Goal: Obtain resource: Download file/media

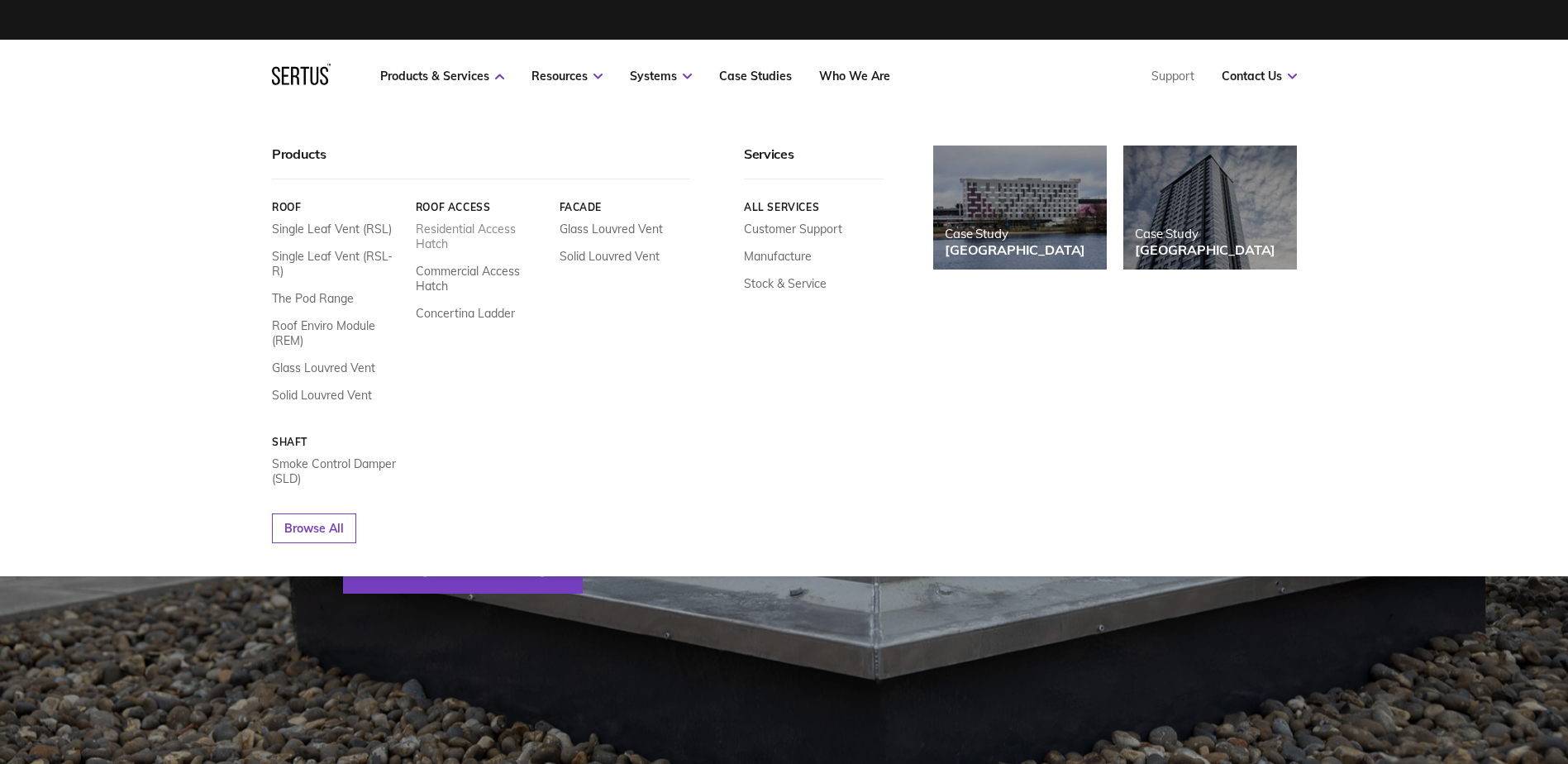
click at [465, 226] on link "Residential Access Hatch" at bounding box center [480, 236] width 131 height 30
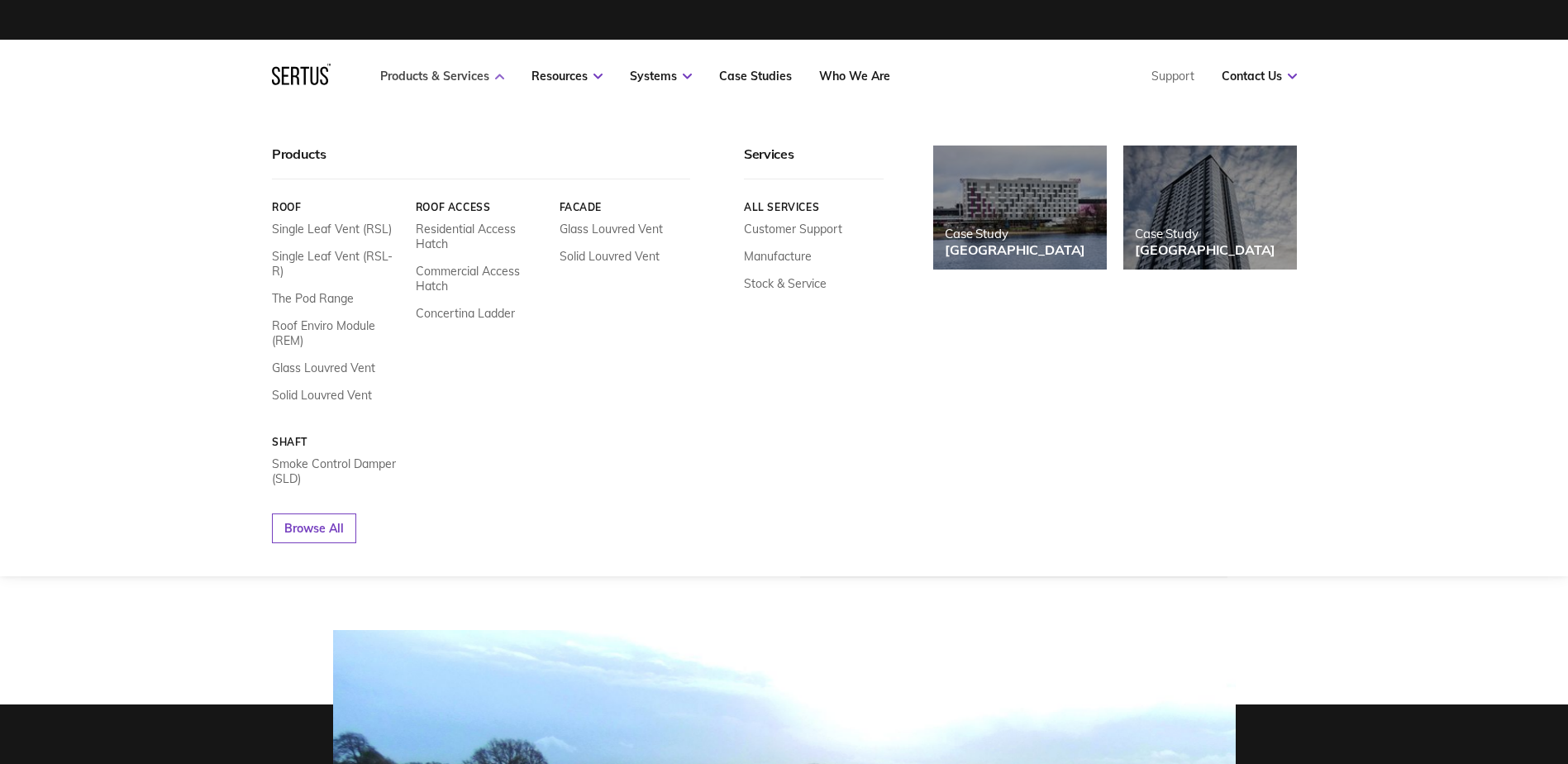
click at [413, 77] on link "Products & Services" at bounding box center [442, 76] width 124 height 15
click at [422, 66] on nav "Products & Services Resources Systems Case Studies Who We Are Support Contact U…" at bounding box center [784, 76] width 1025 height 72
click at [311, 229] on link "Single Leaf Vent (RSL)" at bounding box center [331, 229] width 120 height 15
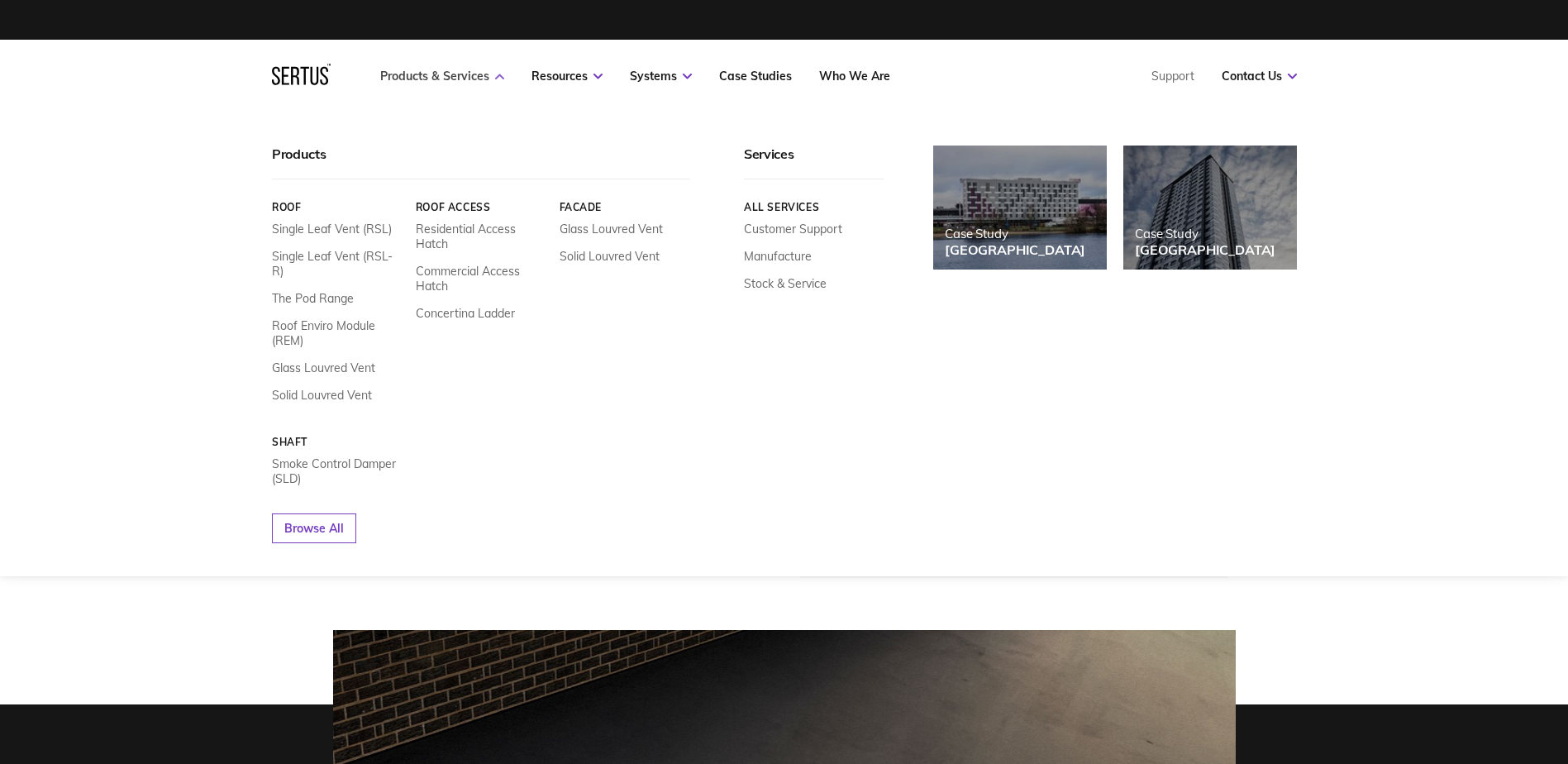
click at [422, 69] on link "Products & Services" at bounding box center [442, 76] width 124 height 15
click at [306, 388] on link "Solid Louvred Vent" at bounding box center [322, 395] width 100 height 15
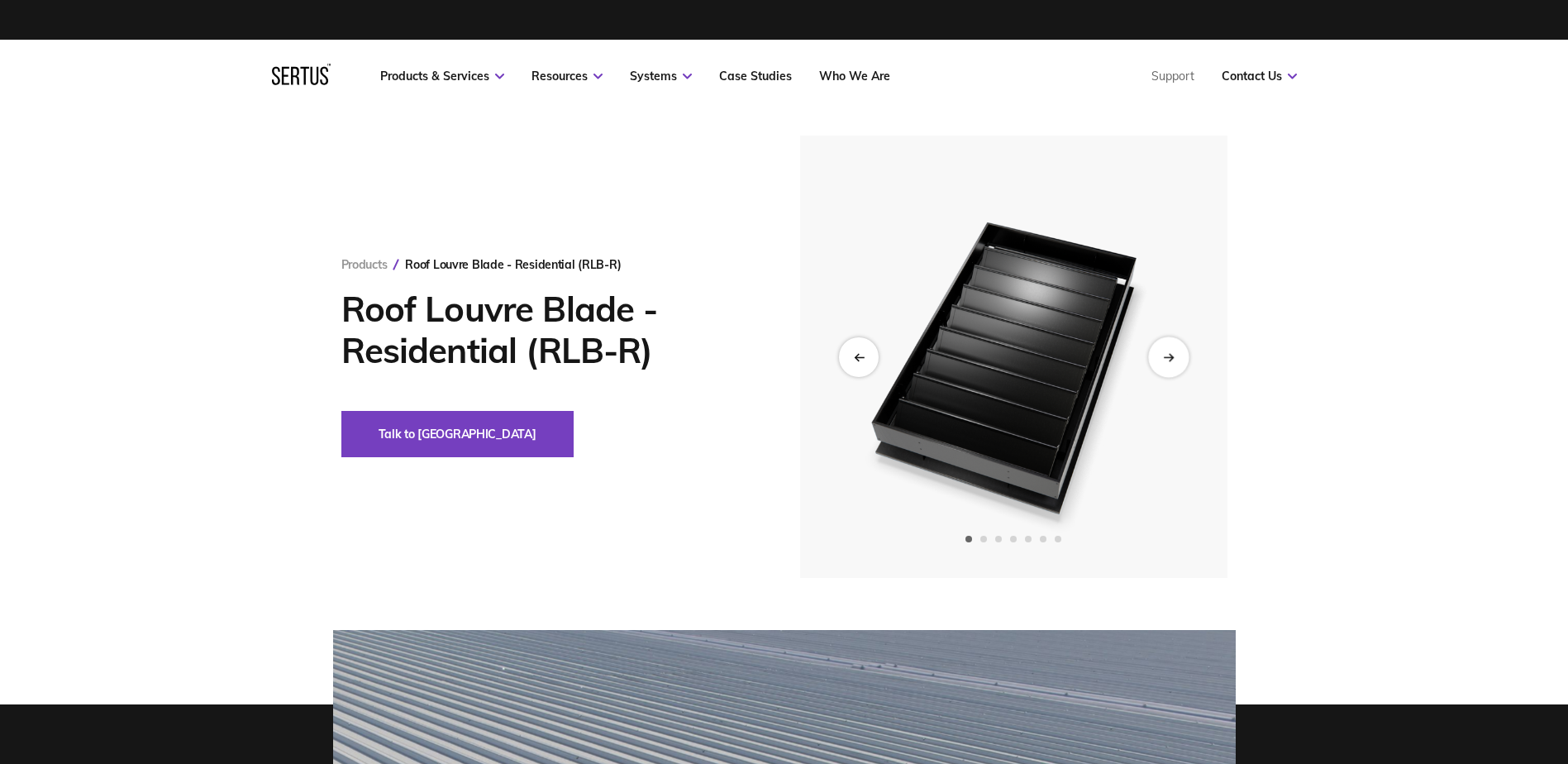
click at [1165, 359] on icon "Next slide" at bounding box center [1168, 356] width 10 height 9
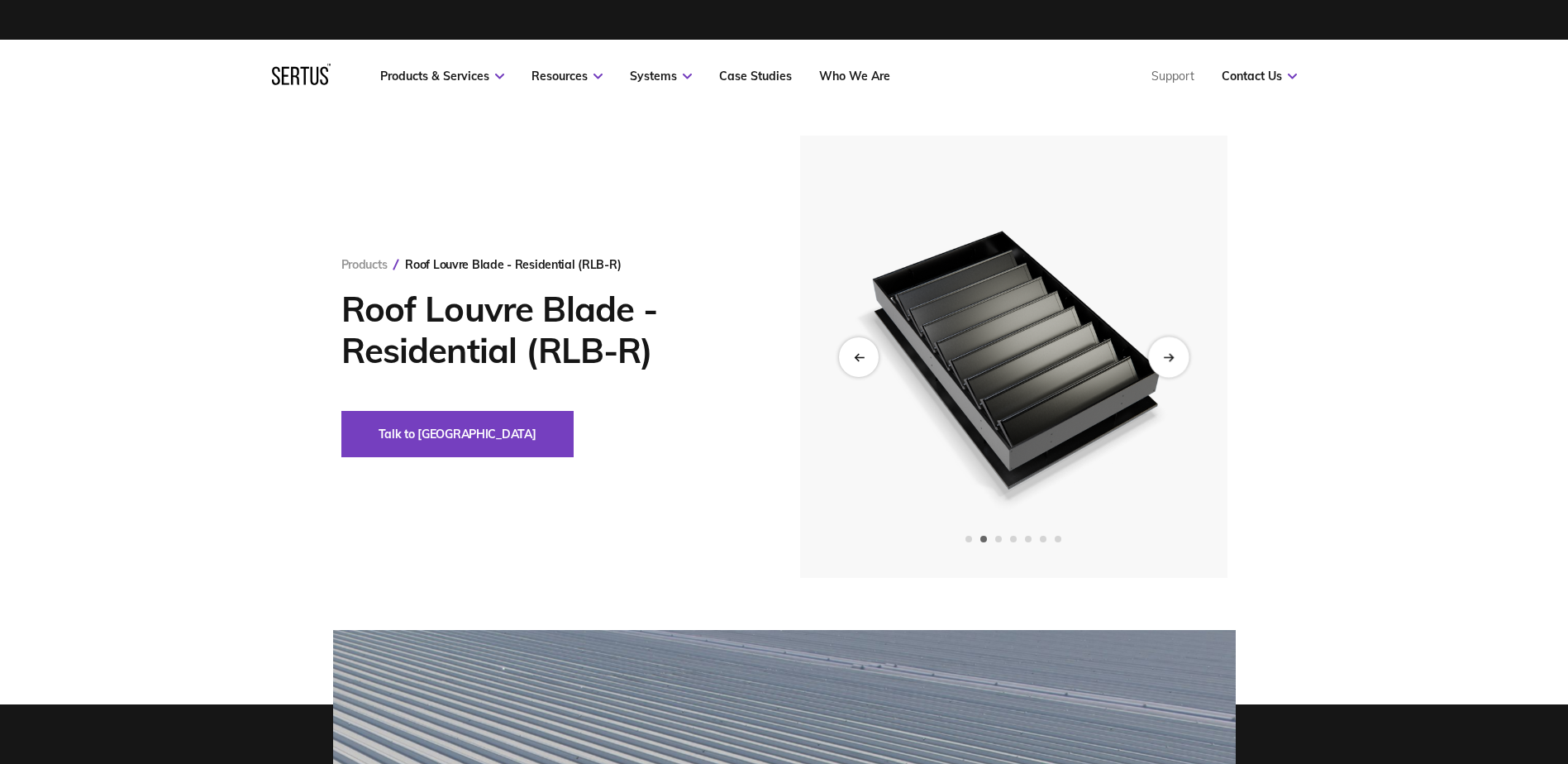
click at [1165, 359] on icon "Next slide" at bounding box center [1168, 356] width 10 height 9
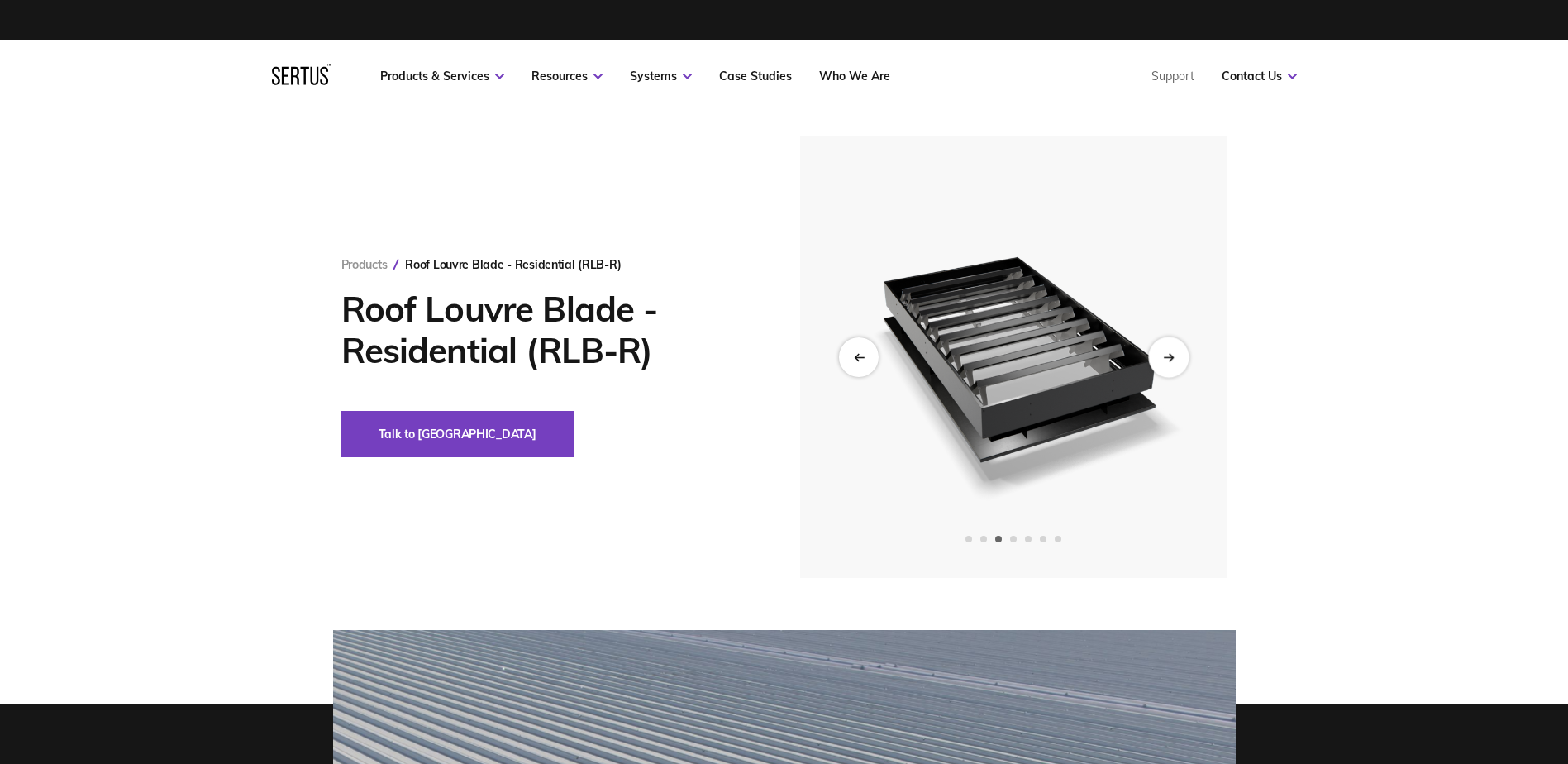
click at [1165, 359] on icon "Next slide" at bounding box center [1168, 356] width 10 height 9
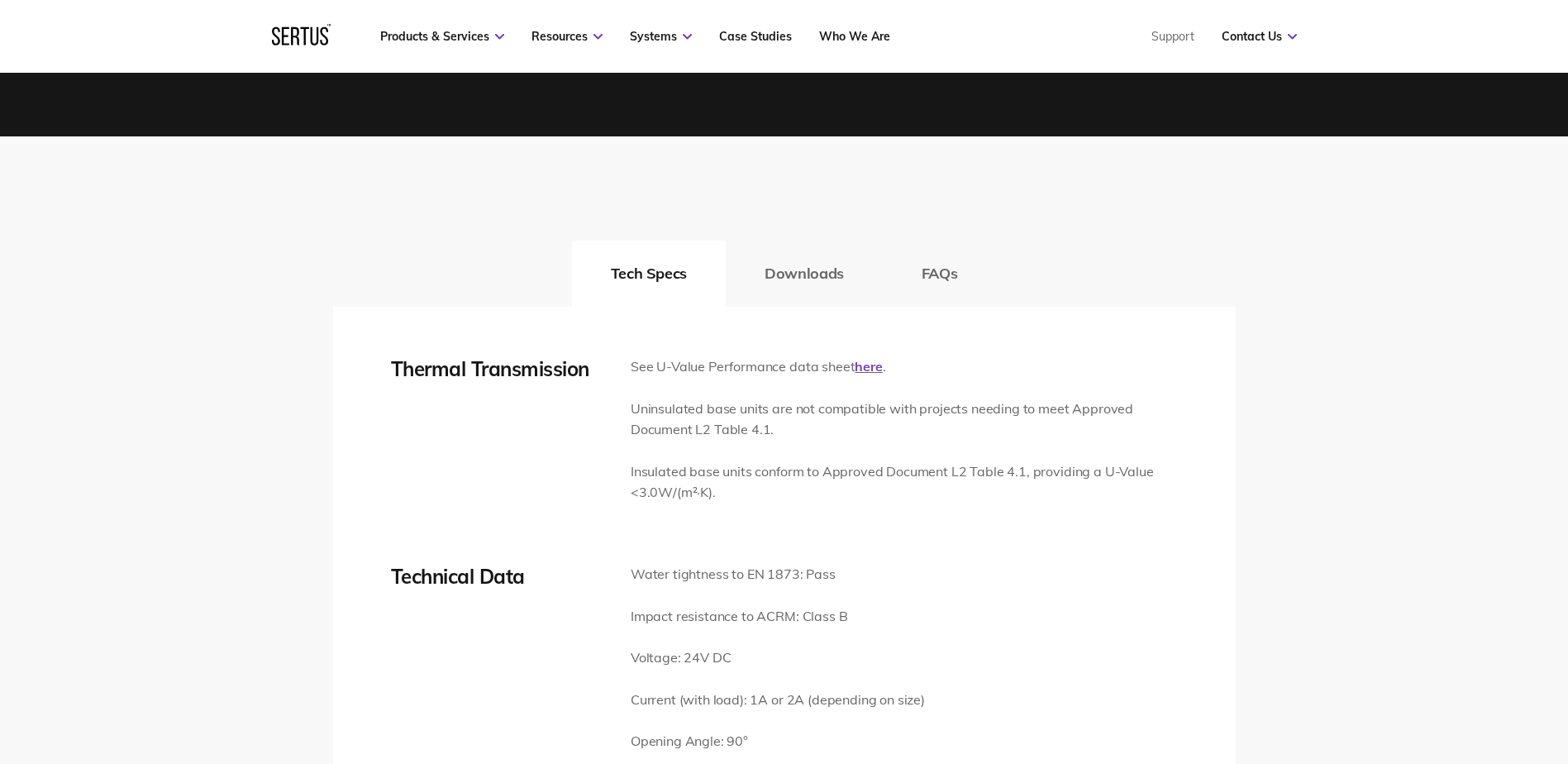
scroll to position [2233, 0]
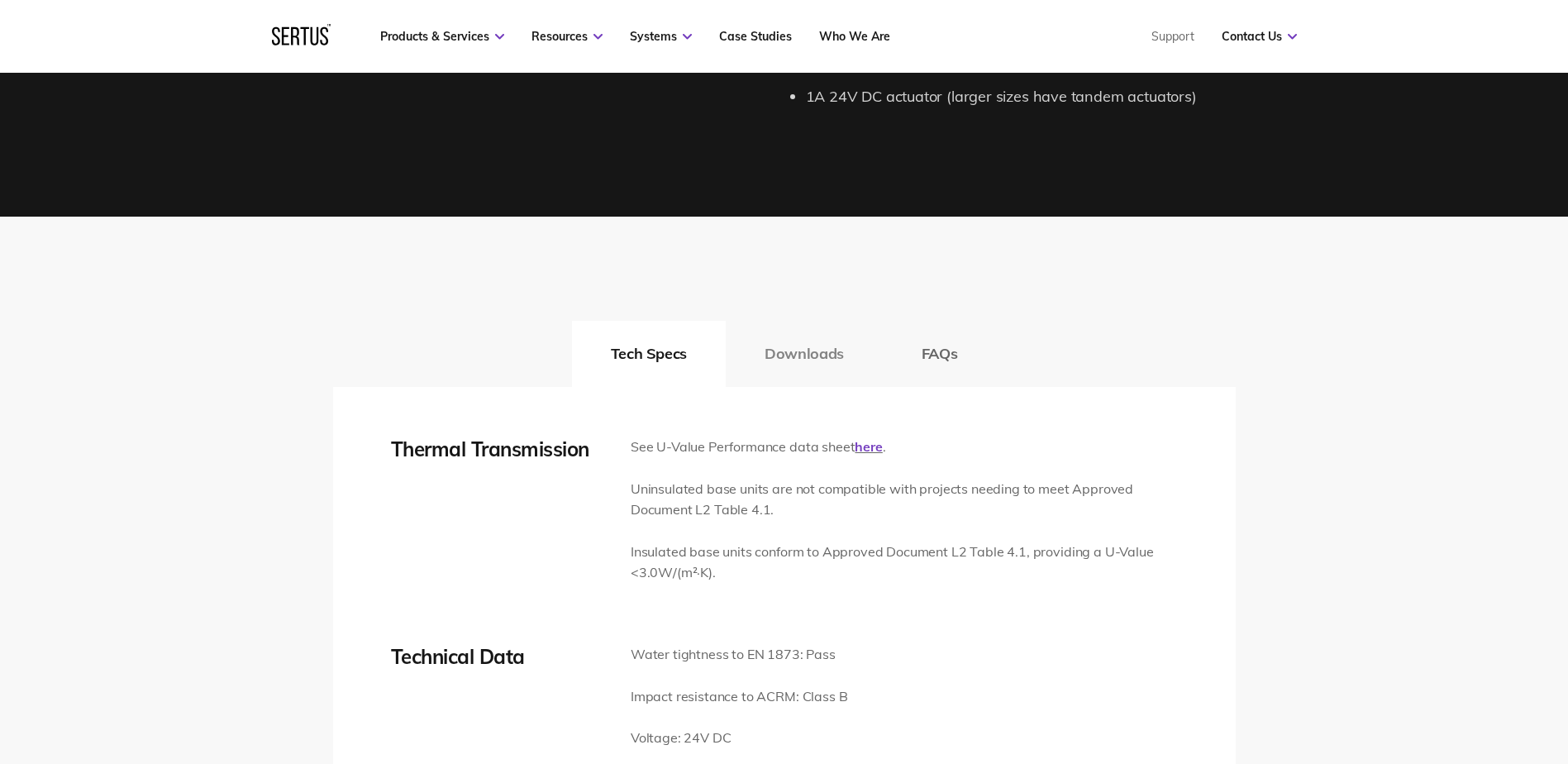
click at [805, 352] on button "Downloads" at bounding box center [804, 354] width 157 height 66
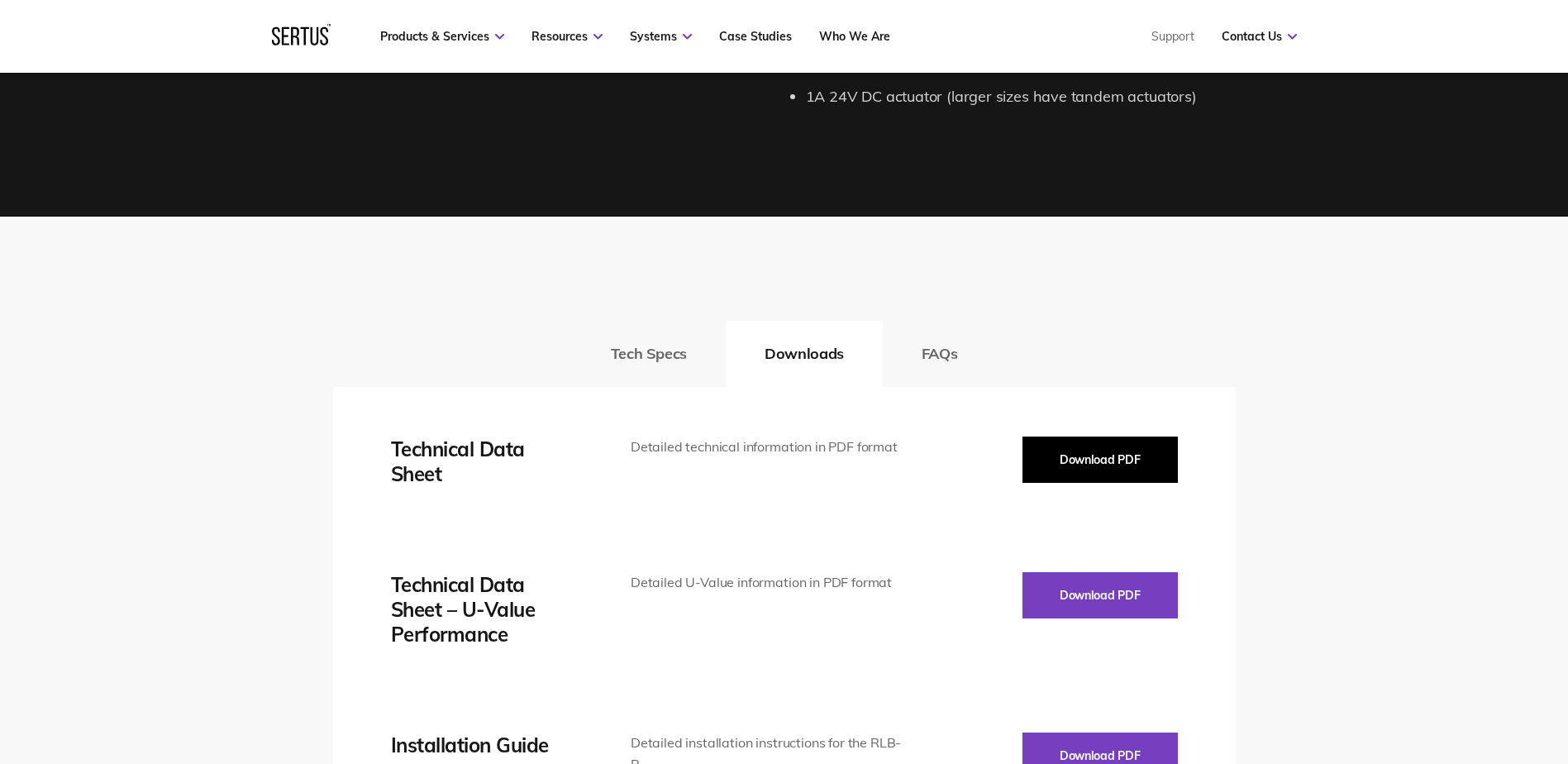
click at [1080, 453] on button "Download PDF" at bounding box center [1100, 460] width 155 height 47
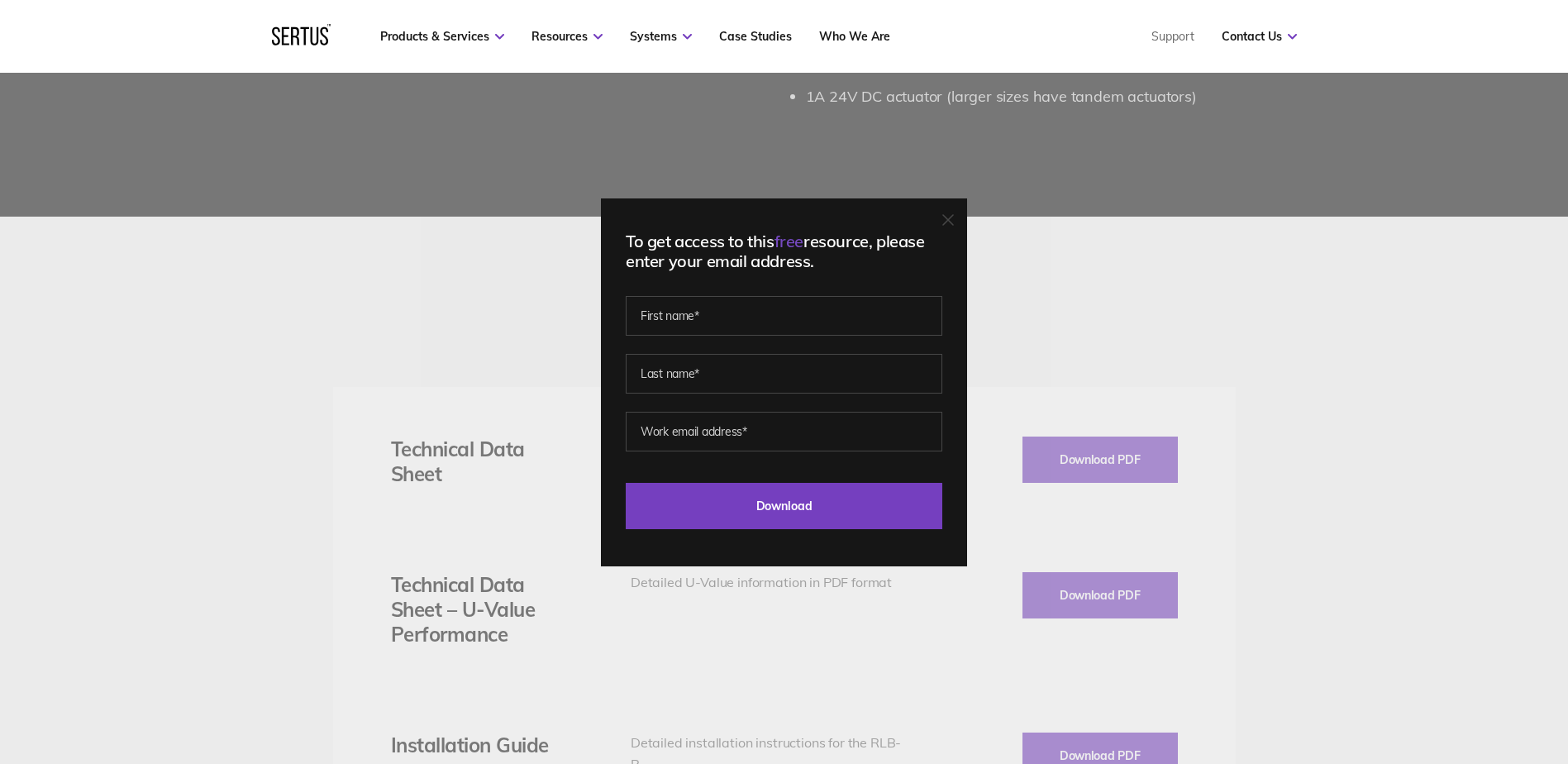
click at [420, 373] on div "To get access to this free resource, please enter your email address. Last Down…" at bounding box center [784, 382] width 1568 height 764
